Goal: Task Accomplishment & Management: Complete application form

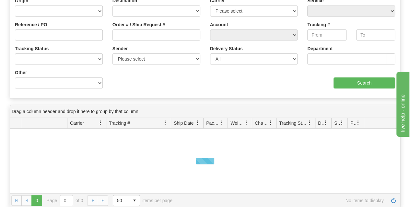
scroll to position [65, 0]
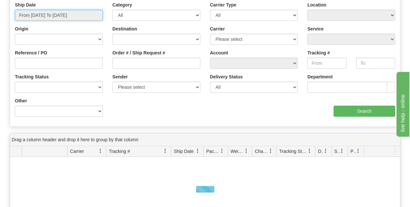
click at [51, 17] on input "From 08/19/2025 To 08/20/2025" at bounding box center [59, 15] width 88 height 11
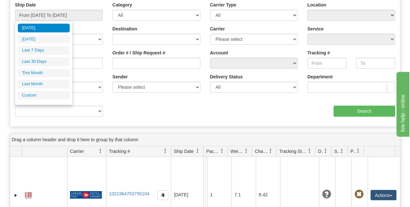
drag, startPoint x: 154, startPoint y: 109, endPoint x: 140, endPoint y: 97, distance: 18.4
click at [154, 109] on div "Ship Date From 08/19/2025 To 08/20/2025 Category All Inbound Outbound Carrier T…" at bounding box center [205, 62] width 390 height 120
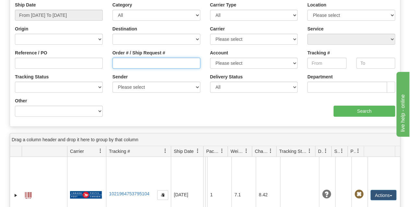
click at [124, 63] on input "Order # / Ship Request #" at bounding box center [157, 63] width 88 height 11
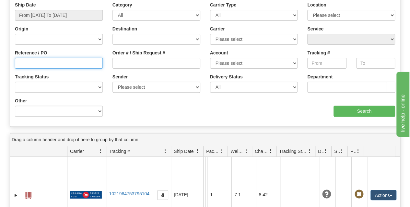
click at [89, 61] on input "Reference / PO" at bounding box center [59, 63] width 88 height 11
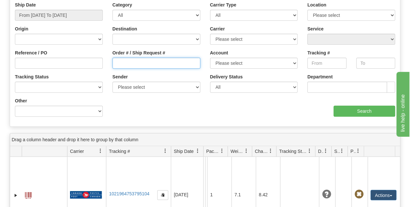
click at [122, 58] on input "Order # / Ship Request #" at bounding box center [157, 63] width 88 height 11
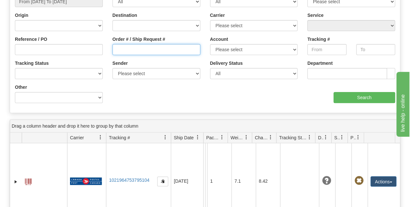
scroll to position [97, 0]
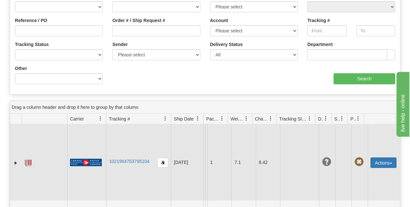
click at [383, 162] on button "Actions" at bounding box center [384, 163] width 26 height 10
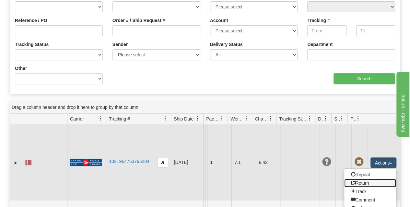
click at [368, 182] on link "Return" at bounding box center [371, 183] width 52 height 8
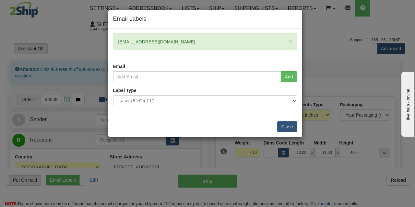
drag, startPoint x: 117, startPoint y: 43, endPoint x: 175, endPoint y: 46, distance: 58.5
click at [175, 46] on div "× kimdwhattam@gmail.com" at bounding box center [205, 41] width 184 height 17
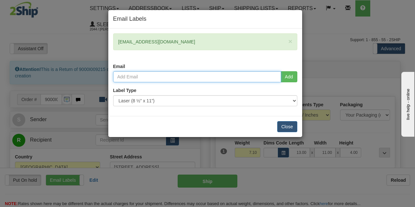
click at [130, 78] on input "email" at bounding box center [197, 76] width 168 height 11
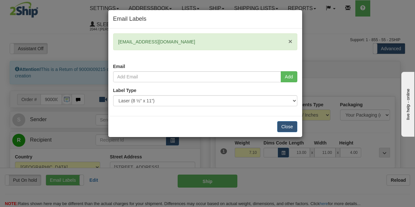
click at [291, 41] on span "×" at bounding box center [290, 41] width 4 height 7
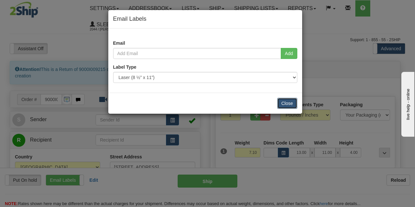
click at [289, 102] on button "Close" at bounding box center [287, 103] width 20 height 11
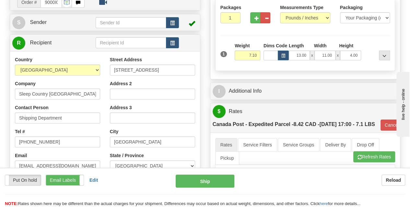
scroll to position [130, 0]
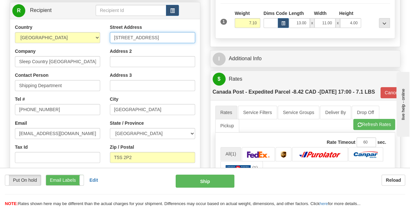
drag, startPoint x: 167, startPoint y: 37, endPoint x: 112, endPoint y: 36, distance: 55.2
click at [112, 36] on input "18137 111th Avenue NW" at bounding box center [152, 37] width 85 height 11
click at [174, 40] on input "18137 111th Avenue NW" at bounding box center [152, 37] width 85 height 11
drag, startPoint x: 137, startPoint y: 41, endPoint x: 93, endPoint y: 45, distance: 44.3
click at [95, 45] on div "Country AFGHANISTAN ALAND ISLANDS ALBANIA ALGERIA AMERICAN SAMOA ANDORRA ANGOLA…" at bounding box center [105, 111] width 190 height 175
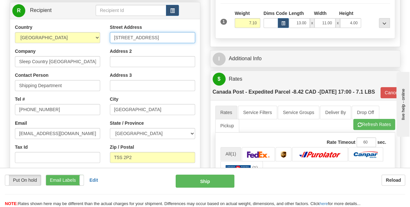
click at [171, 38] on input "18137 111th Avenue NW" at bounding box center [152, 37] width 85 height 11
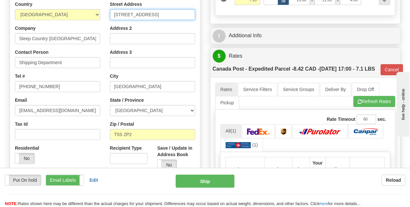
scroll to position [162, 0]
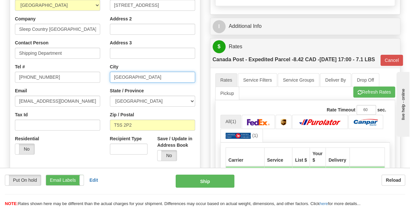
drag, startPoint x: 151, startPoint y: 80, endPoint x: 107, endPoint y: 80, distance: 44.1
click at [107, 80] on div "Street Address 18137 111th Avenue NW Address 2 Address 3 City Edmonton State / …" at bounding box center [152, 79] width 95 height 175
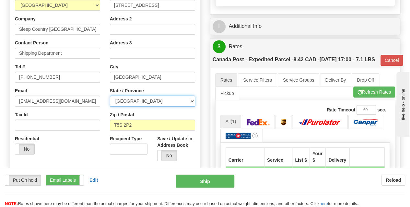
click at [135, 100] on select "ALBERTA BRITISH COLUMBIA MANITOBA NEW BRUNSWICK NEWFOUNDLAND NOVA SCOTIA NUNAVU…" at bounding box center [152, 101] width 85 height 11
click at [134, 102] on select "ALBERTA BRITISH COLUMBIA MANITOBA NEW BRUNSWICK NEWFOUNDLAND NOVA SCOTIA NUNAVU…" at bounding box center [152, 101] width 85 height 11
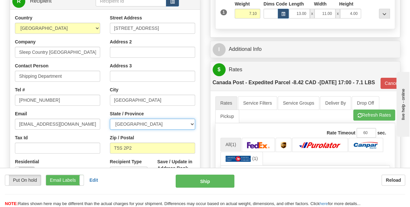
scroll to position [130, 0]
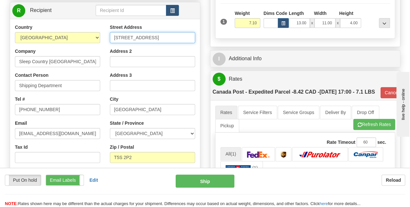
click at [140, 34] on input "18137 111th Avenue NW" at bounding box center [152, 37] width 85 height 11
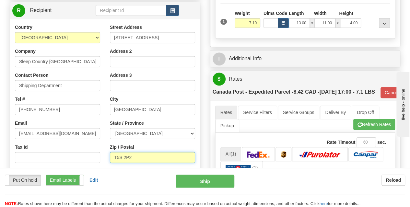
click at [135, 155] on input "T5S 2P2" at bounding box center [152, 157] width 85 height 11
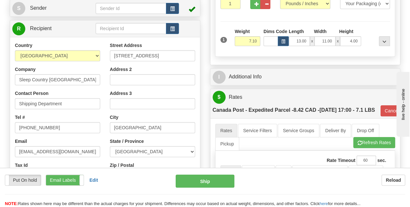
scroll to position [97, 0]
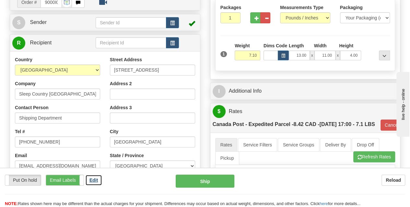
click at [95, 181] on b "Edit" at bounding box center [94, 180] width 8 height 5
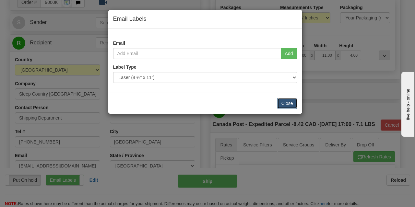
click at [286, 100] on button "Close" at bounding box center [287, 103] width 20 height 11
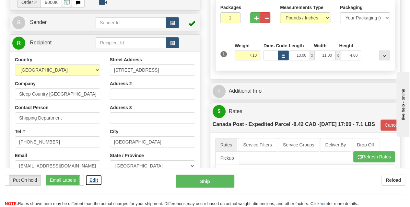
click at [95, 184] on button "Edit" at bounding box center [93, 180] width 17 height 11
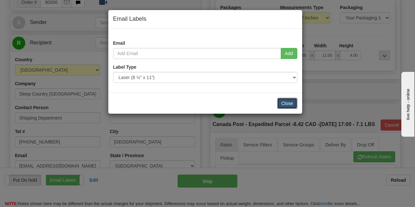
click at [287, 100] on button "Close" at bounding box center [287, 103] width 20 height 11
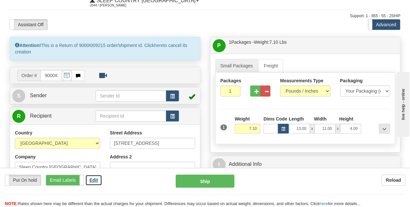
scroll to position [0, 0]
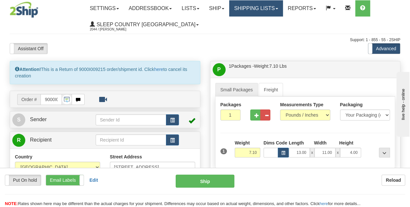
click at [262, 8] on link "Shipping lists" at bounding box center [256, 8] width 54 height 16
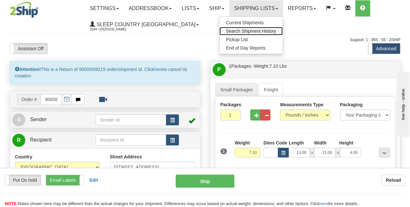
click at [262, 32] on span "Search Shipment History" at bounding box center [251, 31] width 50 height 5
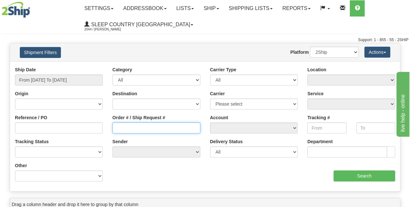
click at [125, 127] on input "Order # / Ship Request #" at bounding box center [157, 128] width 88 height 11
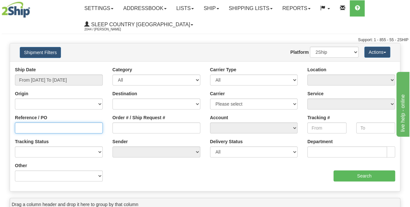
click at [53, 127] on input "Reference / PO" at bounding box center [59, 128] width 88 height 11
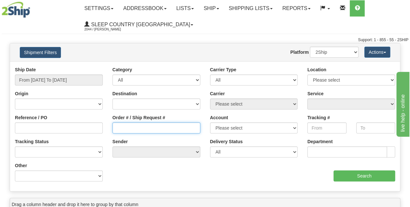
click at [131, 131] on input "Order # / Ship Request #" at bounding box center [157, 128] width 88 height 11
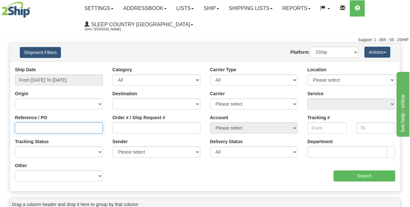
click at [77, 128] on input "Reference / PO" at bounding box center [59, 128] width 88 height 11
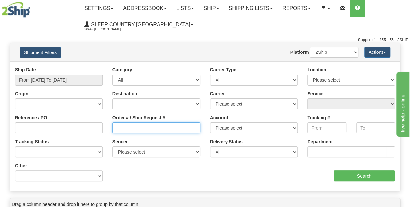
click at [126, 127] on input "Order # / Ship Request #" at bounding box center [157, 128] width 88 height 11
click at [142, 128] on input "Order # / Ship Request #" at bounding box center [157, 128] width 88 height 11
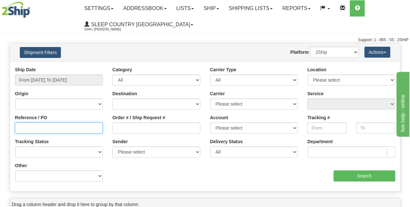
click at [82, 127] on input "Reference / PO" at bounding box center [59, 128] width 88 height 11
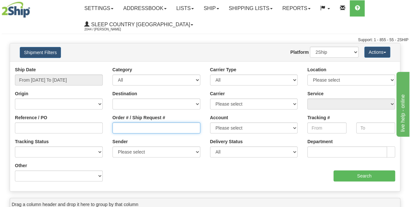
click at [126, 128] on input "Order # / Ship Request #" at bounding box center [157, 128] width 88 height 11
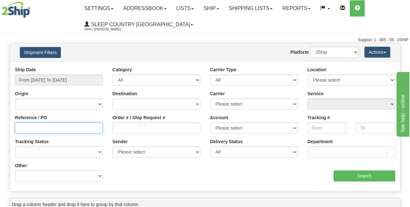
click at [96, 128] on input "Reference / PO" at bounding box center [59, 128] width 88 height 11
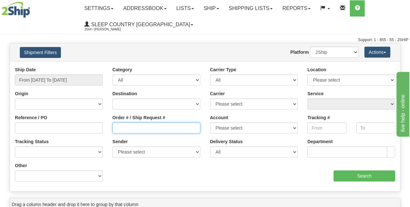
click at [129, 130] on input "Order # / Ship Request #" at bounding box center [157, 128] width 88 height 11
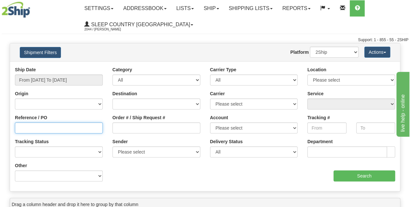
drag, startPoint x: 89, startPoint y: 125, endPoint x: 111, endPoint y: 124, distance: 21.5
click at [89, 126] on input "Reference / PO" at bounding box center [59, 128] width 88 height 11
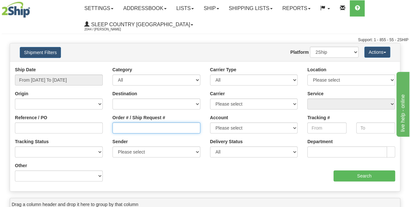
click at [130, 126] on input "Order # / Ship Request #" at bounding box center [157, 128] width 88 height 11
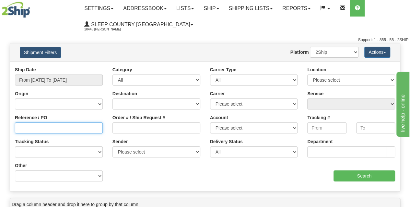
click at [93, 128] on input "Reference / PO" at bounding box center [59, 128] width 88 height 11
click at [35, 124] on input "Reference / PO" at bounding box center [59, 128] width 88 height 11
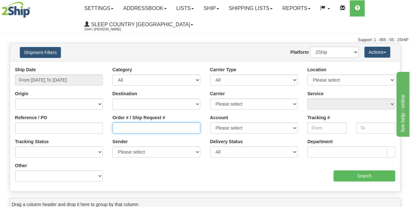
click at [114, 125] on input "Order # / Ship Request #" at bounding box center [157, 128] width 88 height 11
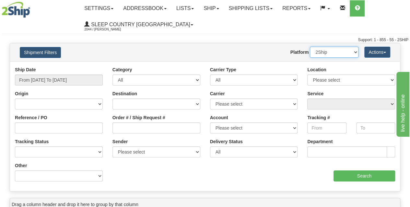
click at [332, 53] on select "2Ship Imported" at bounding box center [334, 52] width 49 height 11
select select "1"
click at [310, 47] on select "2Ship Imported" at bounding box center [334, 52] width 49 height 11
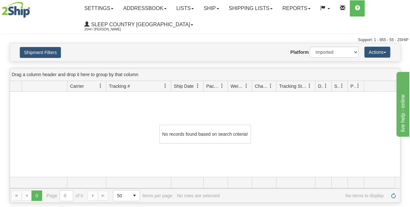
click at [45, 59] on div "Shipment Filters Website Agent Nothing selected Client User Platform 2Ship Impo…" at bounding box center [205, 52] width 390 height 18
click at [45, 57] on button "Shipment Filters" at bounding box center [40, 52] width 41 height 11
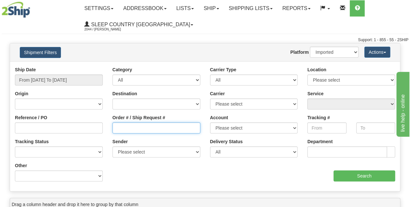
click at [125, 125] on input "Order # / Ship Request #" at bounding box center [157, 128] width 88 height 11
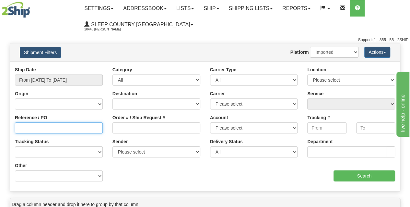
click at [91, 129] on input "Reference / PO" at bounding box center [59, 128] width 88 height 11
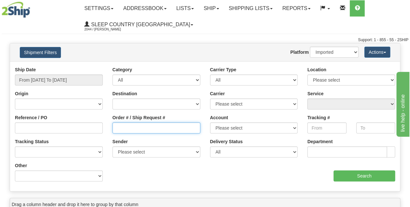
click at [135, 127] on input "Order # / Ship Request #" at bounding box center [157, 128] width 88 height 11
click at [119, 126] on input "Order # / Ship Request #" at bounding box center [157, 128] width 88 height 11
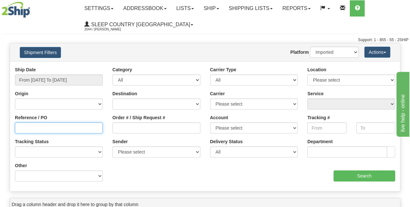
click at [92, 127] on input "Reference / PO" at bounding box center [59, 128] width 88 height 11
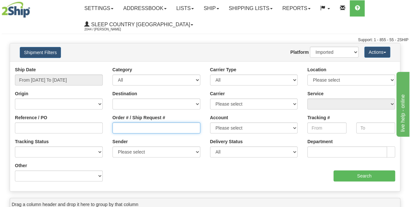
click at [116, 126] on input "Order # / Ship Request #" at bounding box center [157, 128] width 88 height 11
click at [120, 130] on input "Order # / Ship Request #" at bounding box center [157, 128] width 88 height 11
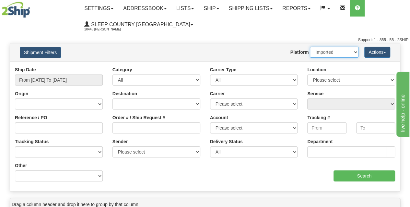
click at [321, 55] on select "2Ship Imported" at bounding box center [334, 52] width 49 height 11
click at [321, 53] on select "2Ship Imported" at bounding box center [334, 52] width 49 height 11
click at [322, 53] on select "2Ship Imported" at bounding box center [334, 52] width 49 height 11
click at [131, 51] on div "Website Agent Nothing selected Client User Platform 2Ship Imported" at bounding box center [222, 52] width 286 height 11
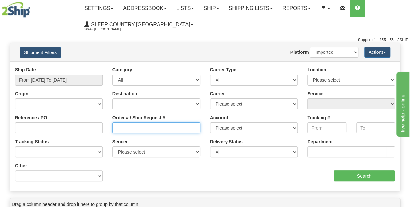
click at [125, 128] on input "Order # / Ship Request #" at bounding box center [157, 128] width 88 height 11
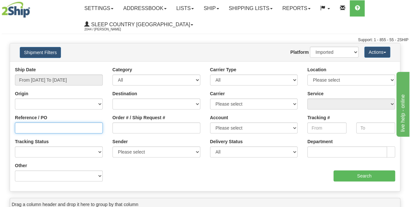
click at [82, 129] on input "Reference / PO" at bounding box center [59, 128] width 88 height 11
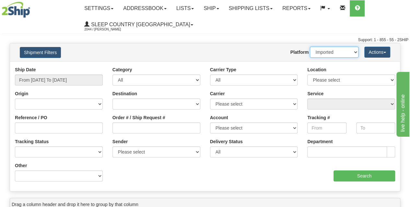
click at [324, 48] on select "2Ship Imported" at bounding box center [334, 52] width 49 height 11
click at [310, 47] on select "2Ship Imported" at bounding box center [334, 52] width 49 height 11
click at [324, 54] on select "2Ship Imported" at bounding box center [334, 52] width 49 height 11
click at [310, 47] on select "2Ship Imported" at bounding box center [334, 52] width 49 height 11
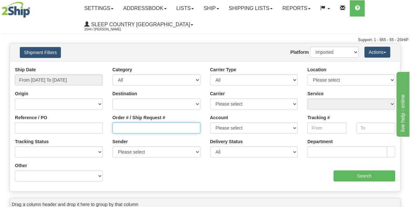
click at [127, 128] on input "Order # / Ship Request #" at bounding box center [157, 128] width 88 height 11
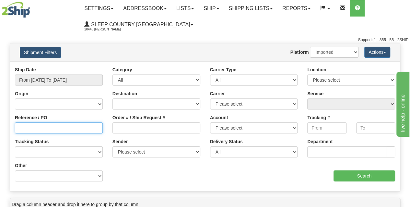
click at [91, 124] on input "Reference / PO" at bounding box center [59, 128] width 88 height 11
click at [199, 43] on div "Shipment Filters Website Agent Nothing selected Client User Platform 2Ship Impo…" at bounding box center [205, 52] width 390 height 18
click at [204, 30] on ul "Settings Shipping Preferences Fields Preferences New Addressbook Recipients Sen…" at bounding box center [243, 16] width 329 height 32
